Goal: Transaction & Acquisition: Purchase product/service

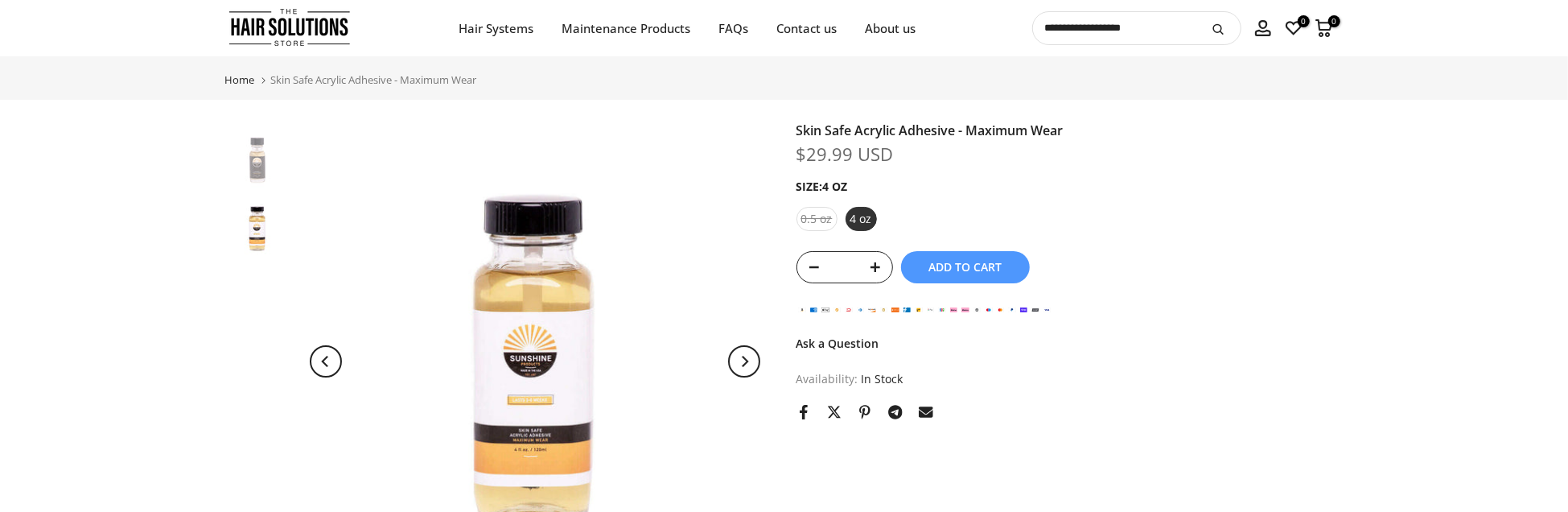
click at [959, 273] on span "Add to cart" at bounding box center [965, 267] width 73 height 12
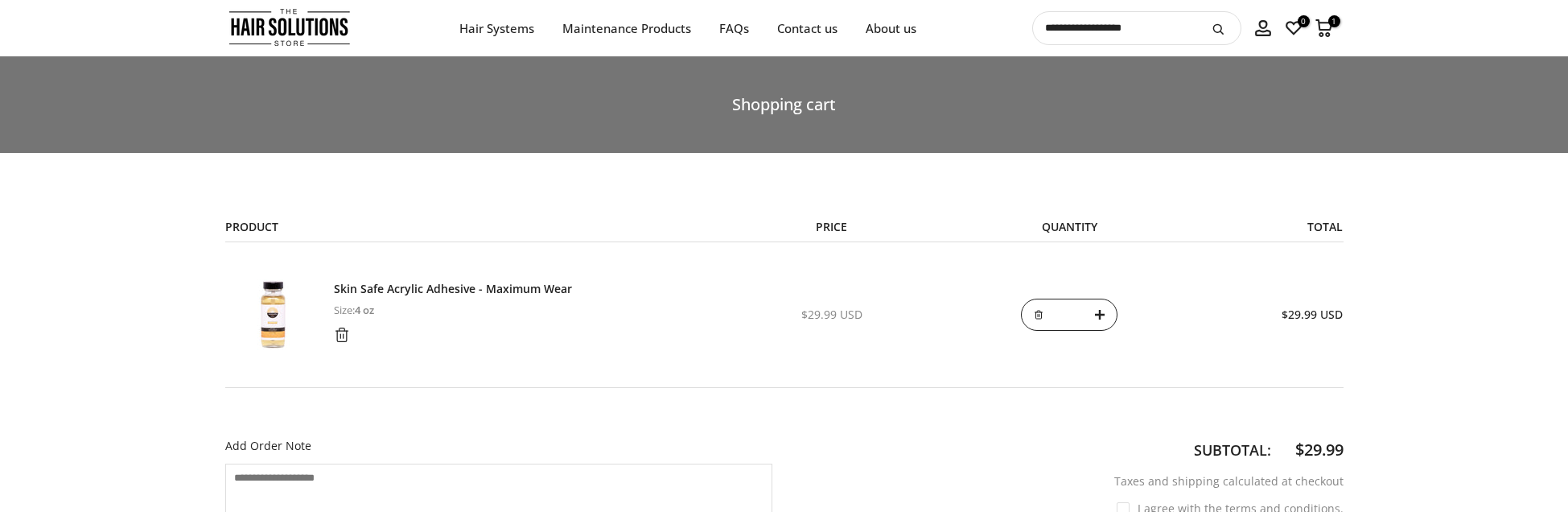
select select "**********"
click at [1218, 30] on icon "submit" at bounding box center [1218, 29] width 13 height 13
click at [1220, 28] on icon "submit" at bounding box center [1218, 29] width 13 height 13
click at [1199, 24] on button "submit" at bounding box center [1219, 28] width 40 height 32
click at [1221, 28] on icon "submit" at bounding box center [1218, 29] width 13 height 13
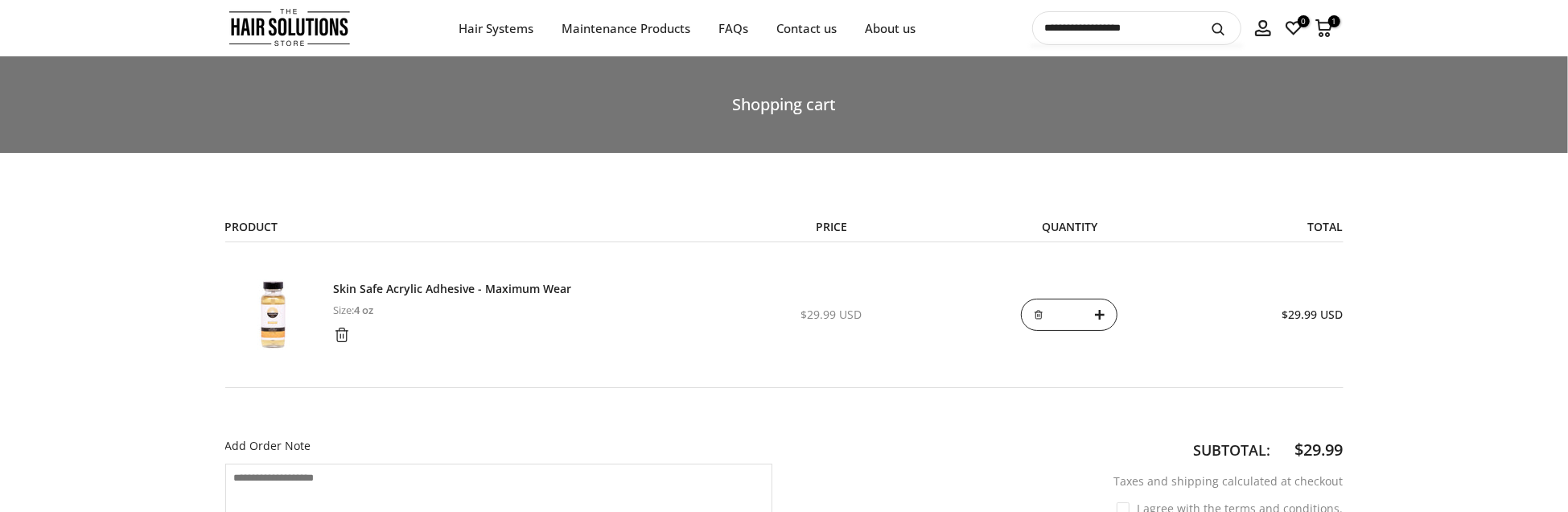
click at [1192, 25] on input "text" at bounding box center [1137, 28] width 208 height 32
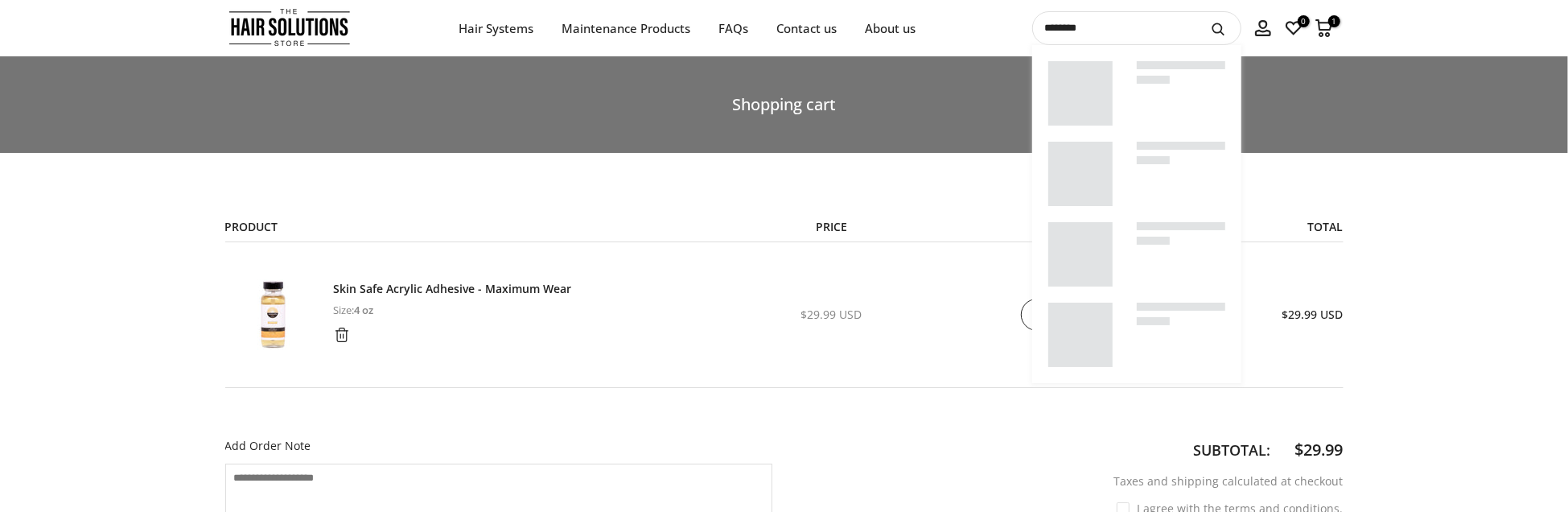
type input "********"
click at [1199, 12] on button "submit" at bounding box center [1219, 28] width 40 height 32
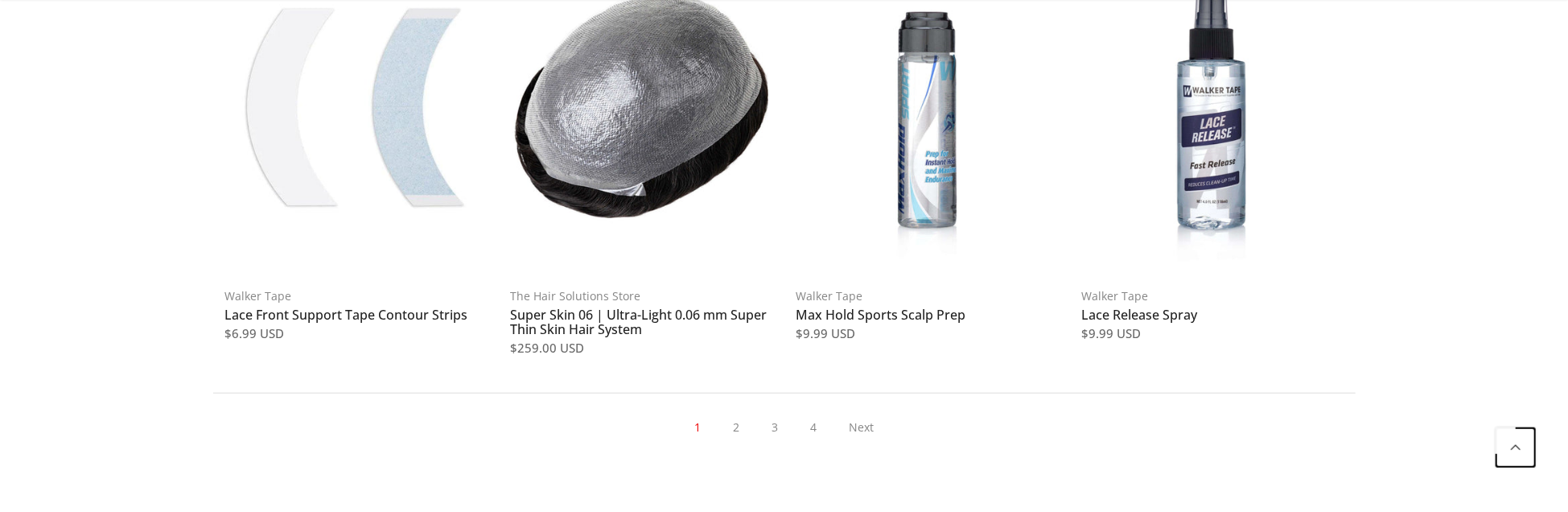
scroll to position [1221, 0]
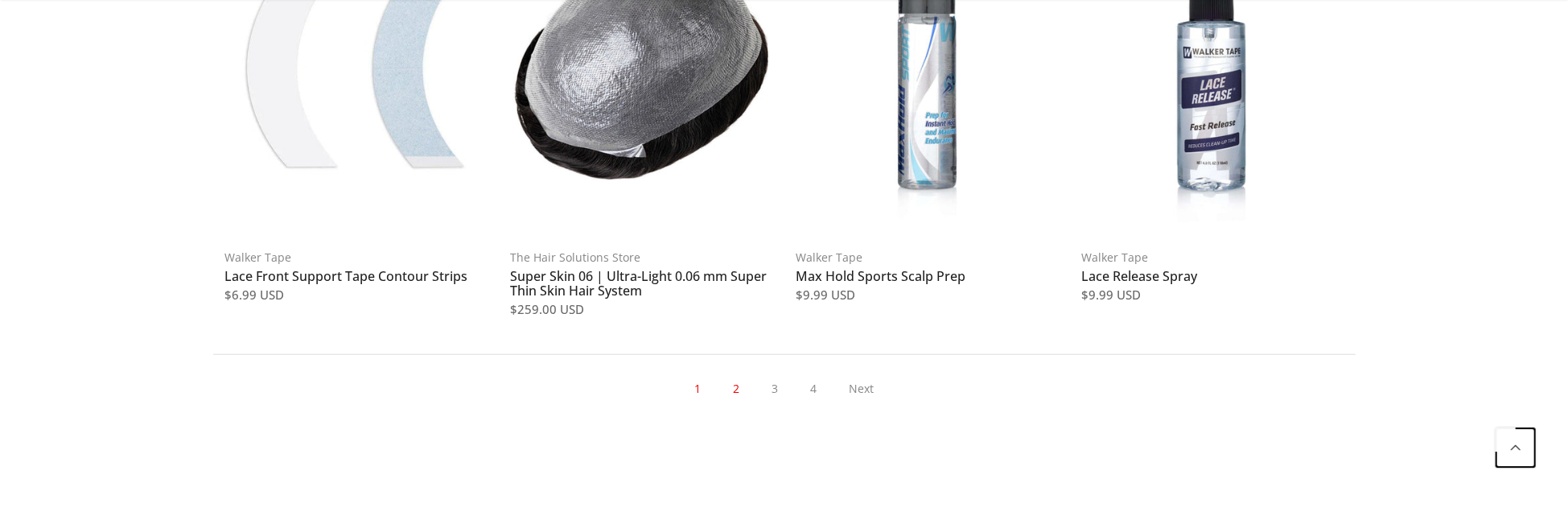
click at [731, 383] on link "2" at bounding box center [736, 388] width 22 height 28
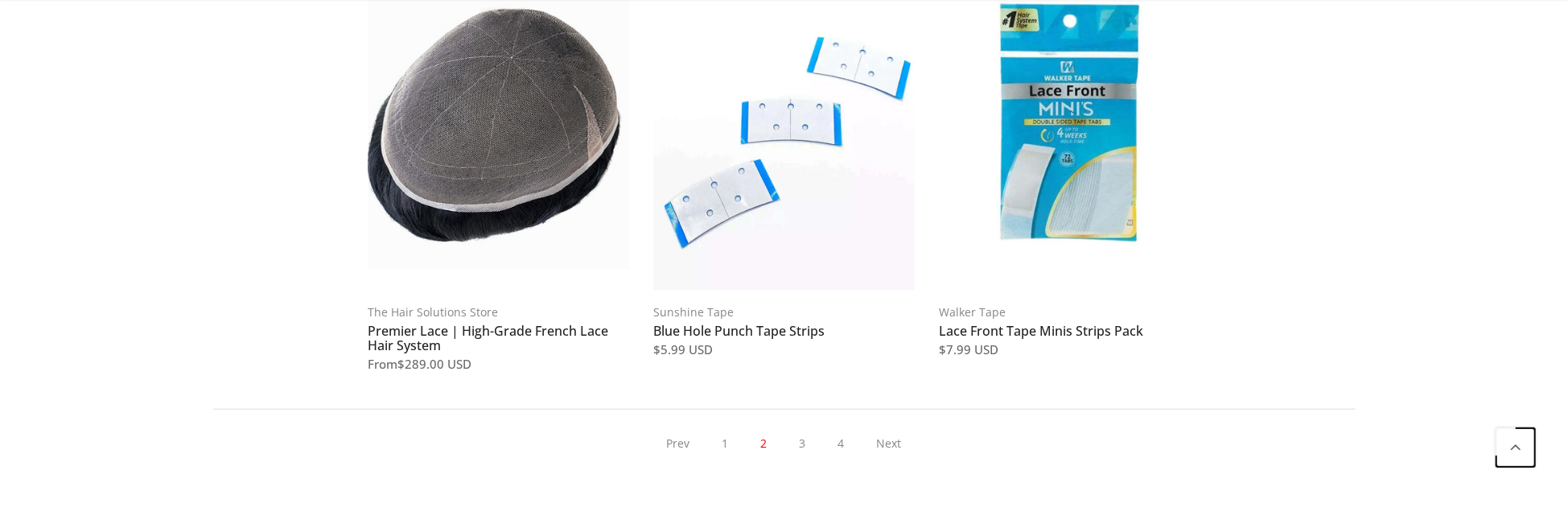
scroll to position [1185, 0]
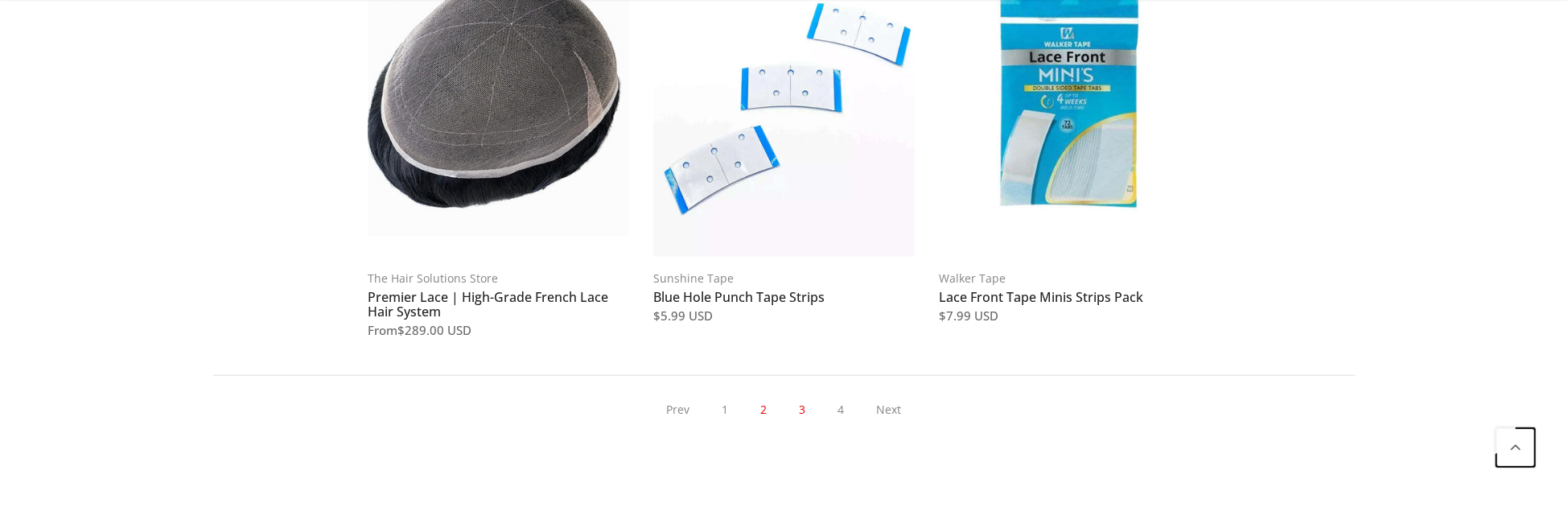
click at [801, 410] on link "3" at bounding box center [803, 409] width 22 height 28
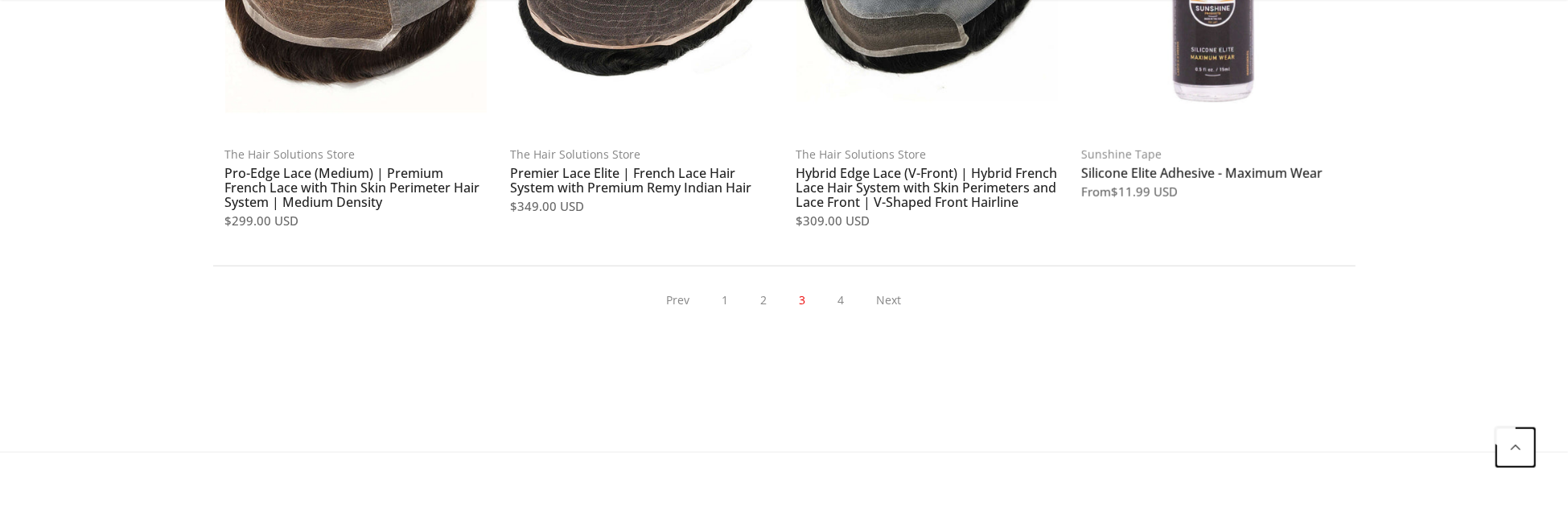
scroll to position [1341, 0]
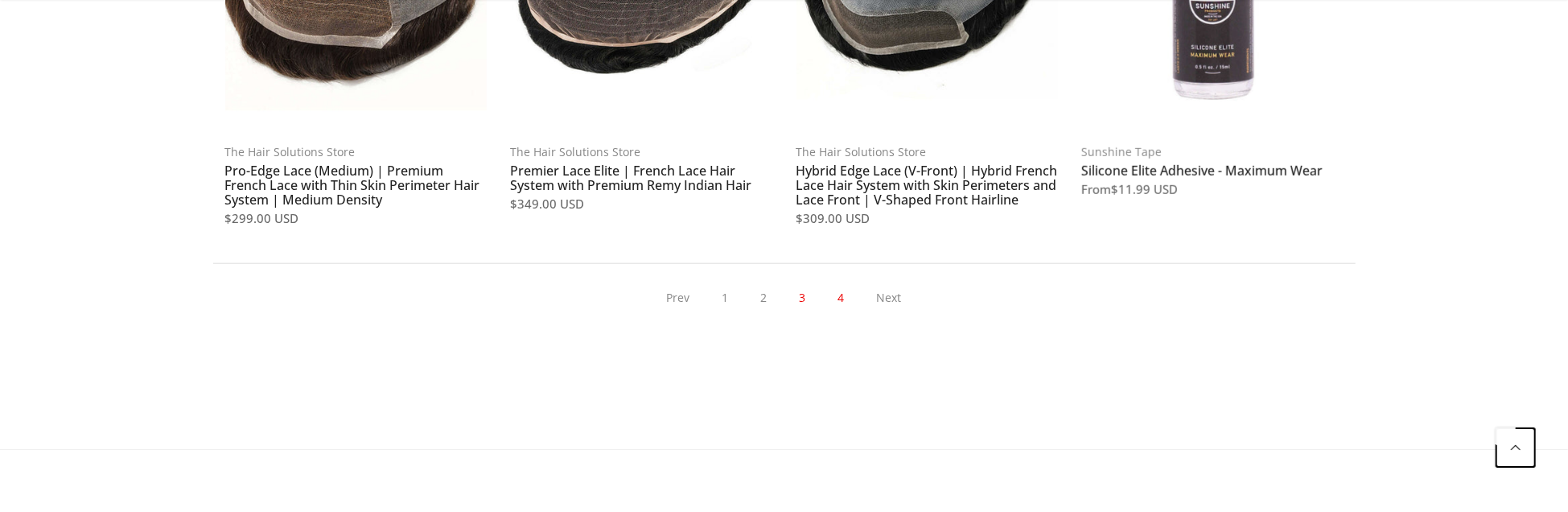
click at [843, 300] on link "4" at bounding box center [841, 297] width 22 height 28
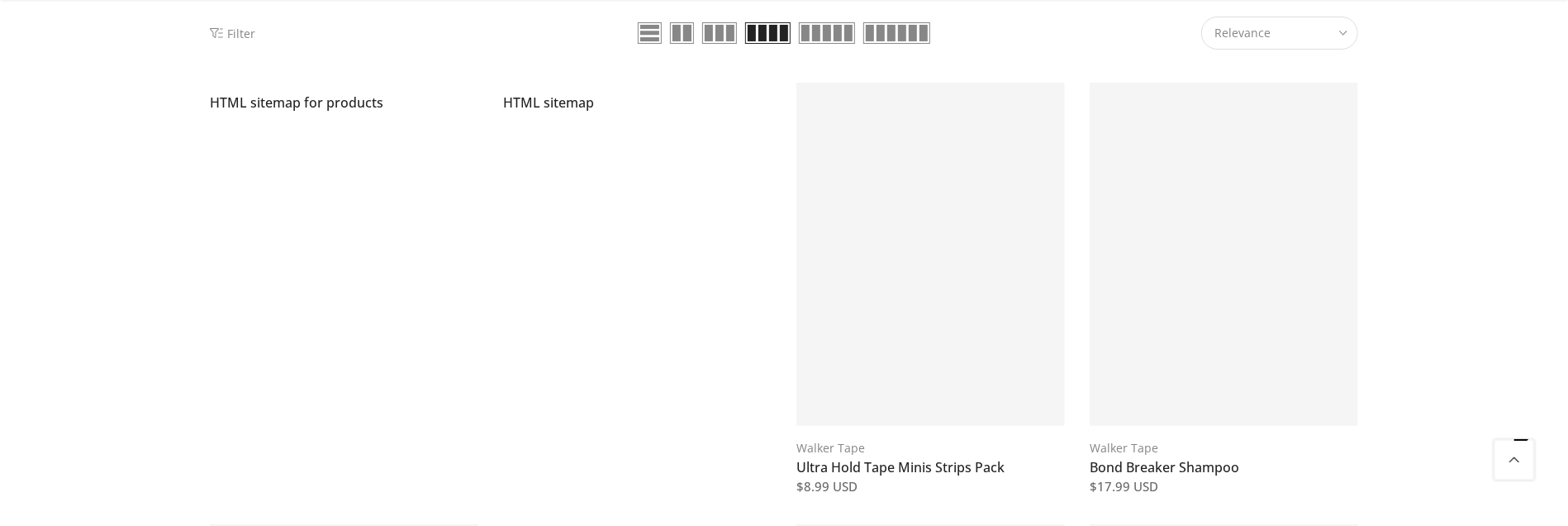
scroll to position [173, 0]
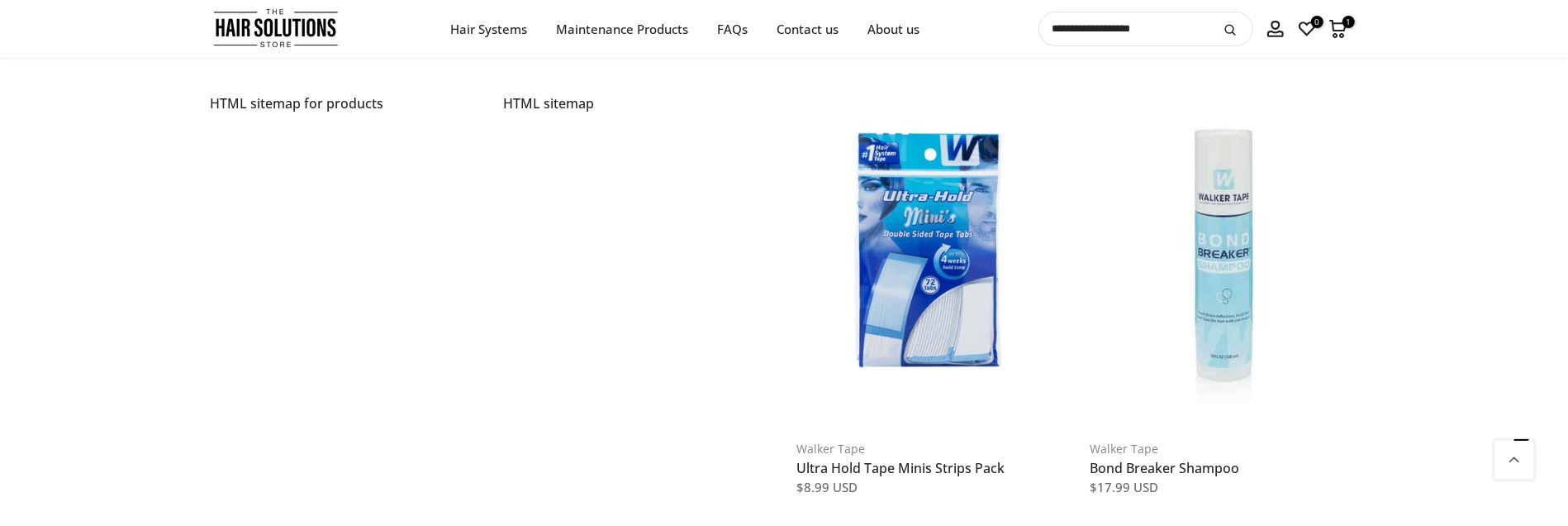
scroll to position [1254, 0]
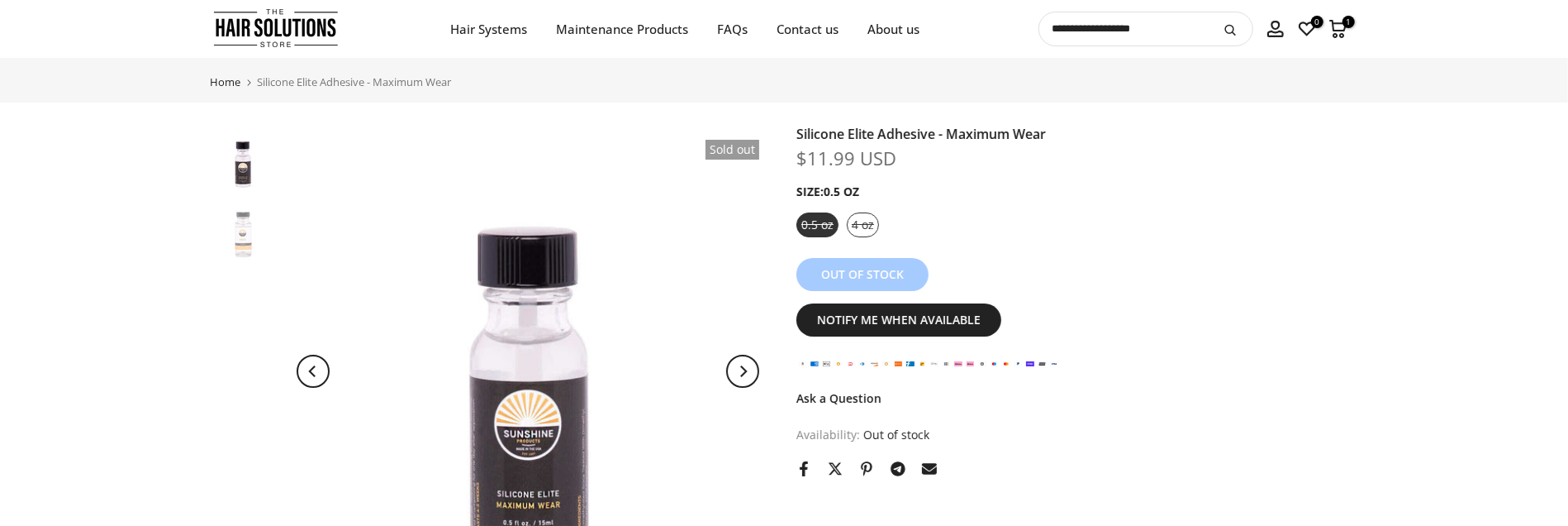
click at [875, 224] on div "4 oz" at bounding box center [862, 224] width 32 height 25
